Goal: Transaction & Acquisition: Book appointment/travel/reservation

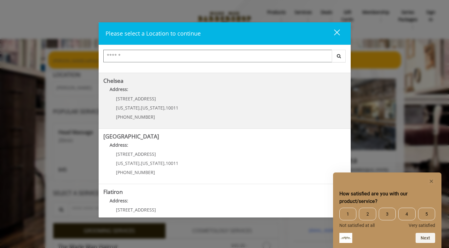
scroll to position [50, 0]
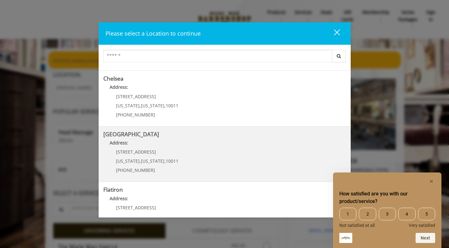
click at [211, 153] on Street "Chelsea 15th Street Address: 267 W 15th St New York , New York , 10011 (646) 85…" at bounding box center [224, 154] width 242 height 46
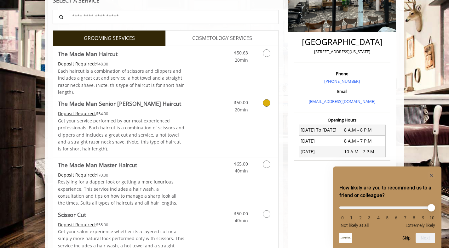
scroll to position [131, 0]
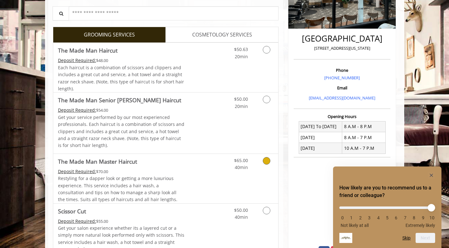
click at [204, 169] on link "Discounted Price" at bounding box center [202, 178] width 37 height 49
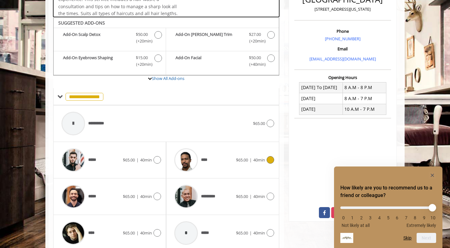
scroll to position [187, 0]
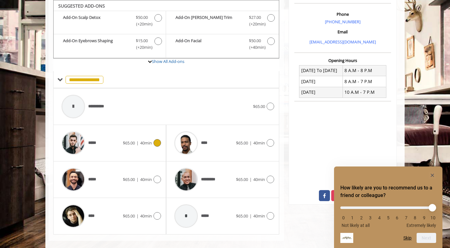
click at [157, 147] on div "***** $65.00 | 40min" at bounding box center [109, 143] width 103 height 30
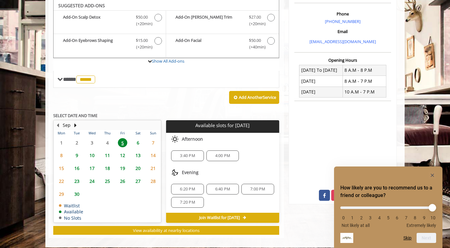
click at [139, 142] on span "6" at bounding box center [137, 142] width 9 height 9
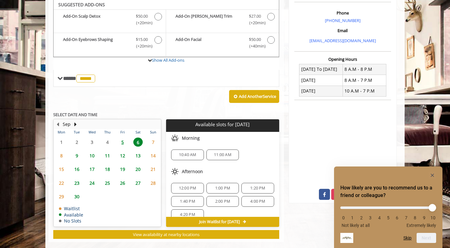
scroll to position [197, 0]
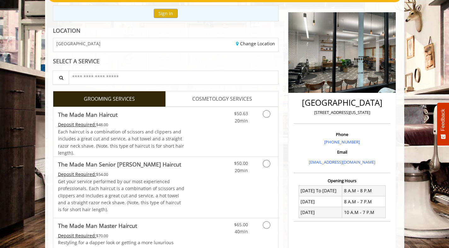
scroll to position [137, 0]
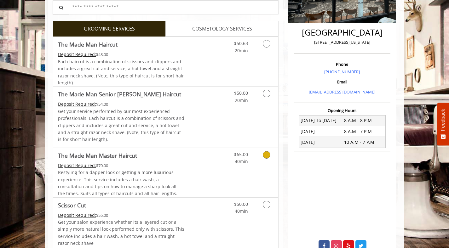
click at [262, 158] on link "Grooming services" at bounding box center [265, 156] width 16 height 17
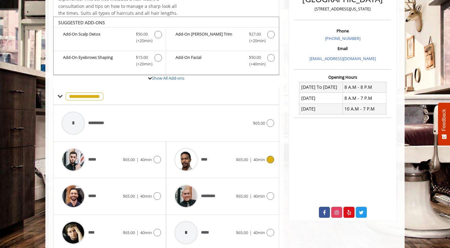
scroll to position [187, 0]
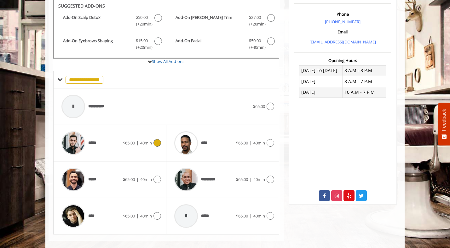
click at [139, 143] on span "$65.00 | 40min" at bounding box center [137, 143] width 29 height 7
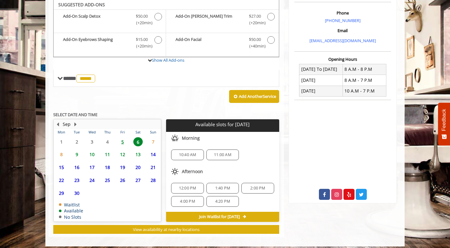
scroll to position [192, 0]
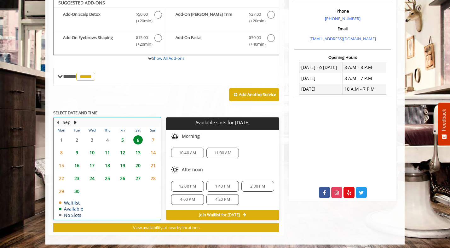
click at [141, 146] on tbody "1 2 3 4 5 6 7 8 9 10 11 12 13 14 15 16 17 18 19 20 21 22 23 24 25 26 27 28 29 3…" at bounding box center [107, 177] width 107 height 86
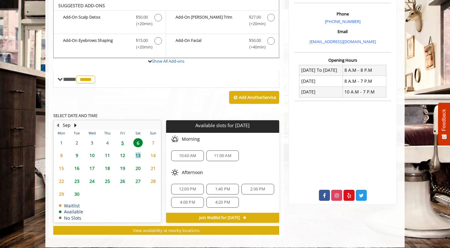
click at [140, 152] on span "13" at bounding box center [137, 155] width 9 height 9
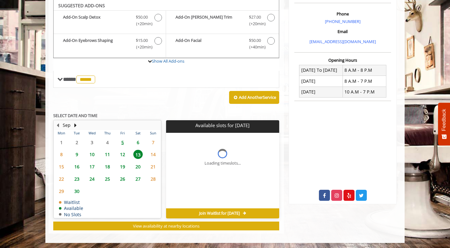
scroll to position [188, 0]
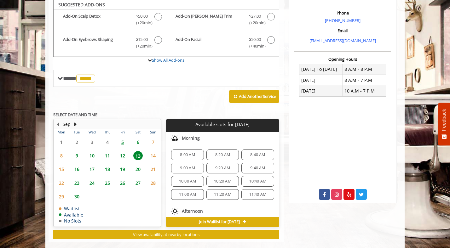
click at [138, 142] on span "6" at bounding box center [137, 142] width 9 height 9
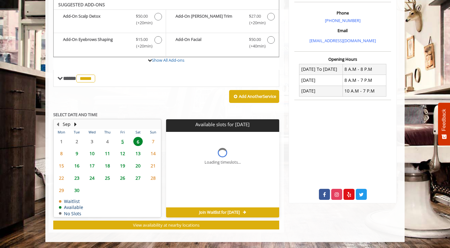
scroll to position [192, 0]
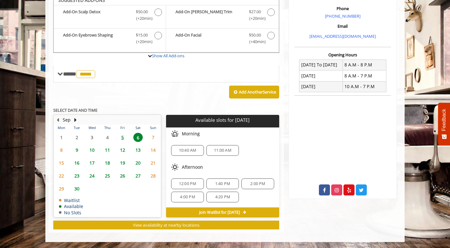
click at [181, 150] on span "10:40 AM" at bounding box center [187, 150] width 17 height 5
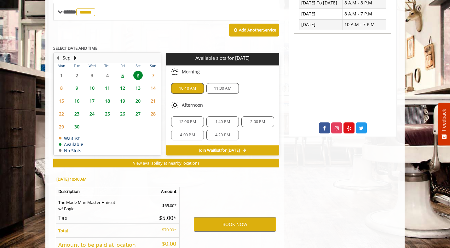
scroll to position [306, 0]
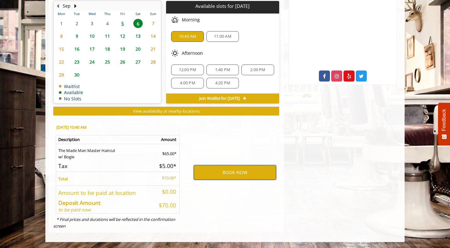
click at [215, 173] on button "BOOK NOW" at bounding box center [235, 172] width 82 height 14
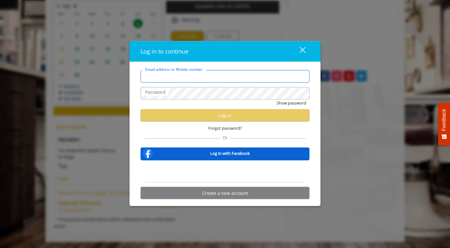
type input "**********"
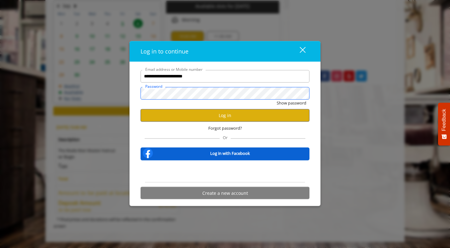
scroll to position [0, 0]
click at [223, 117] on button "Log in" at bounding box center [224, 115] width 169 height 12
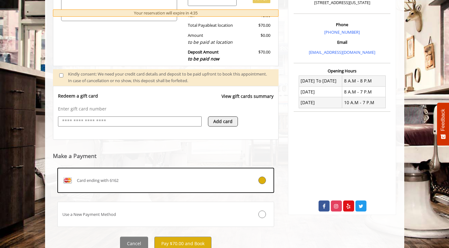
scroll to position [201, 0]
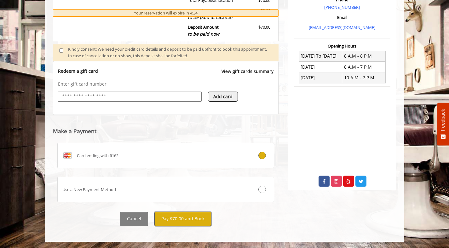
click at [178, 219] on button "Pay $70.00 and Book" at bounding box center [182, 219] width 57 height 14
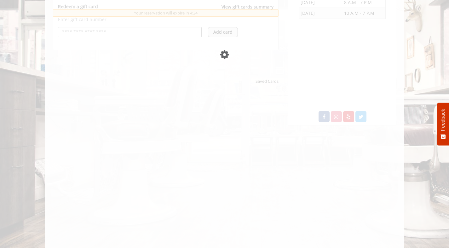
scroll to position [266, 0]
